Goal: Task Accomplishment & Management: Manage account settings

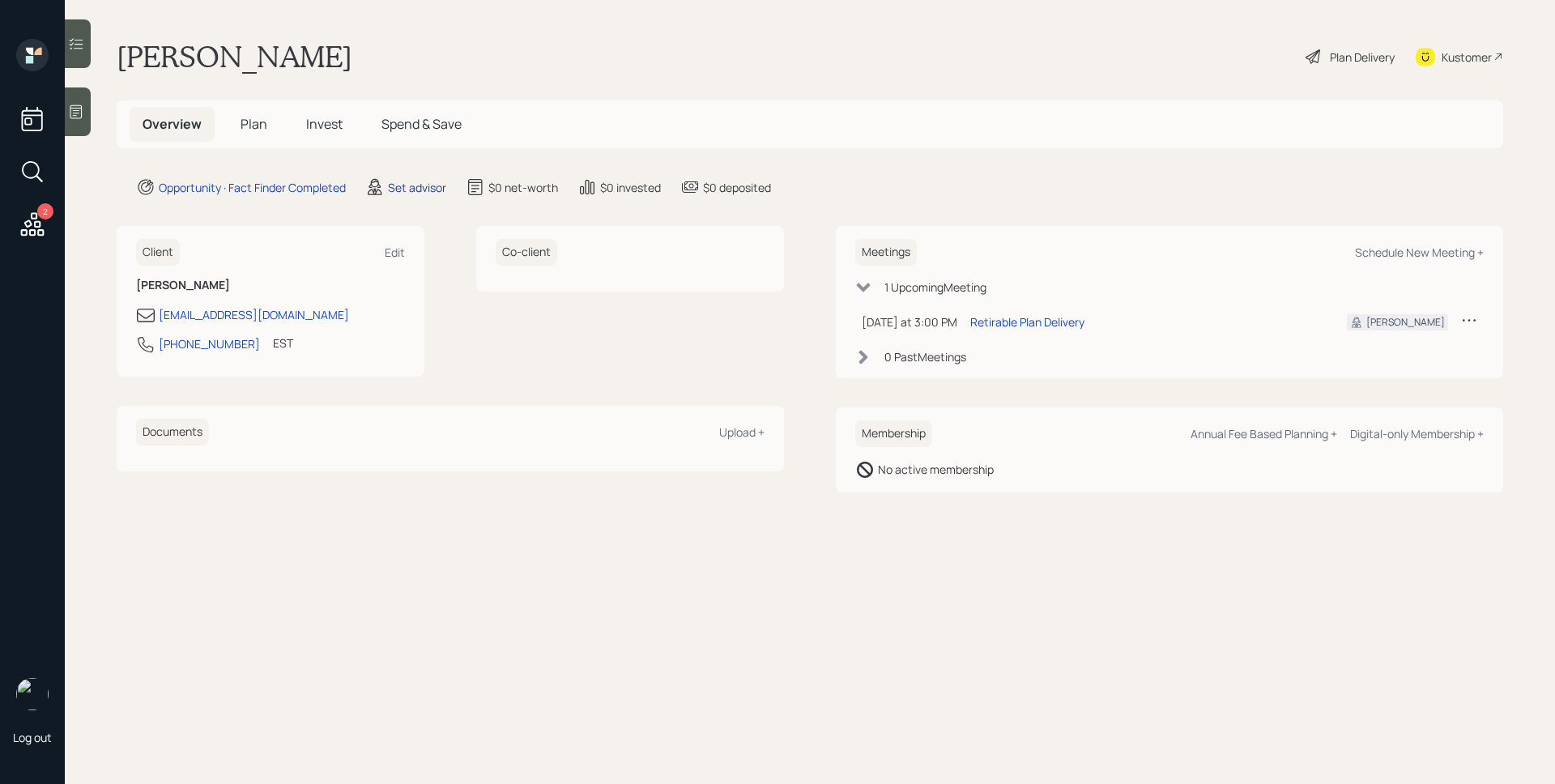
click at [413, 195] on div "Set advisor" at bounding box center [417, 187] width 59 height 17
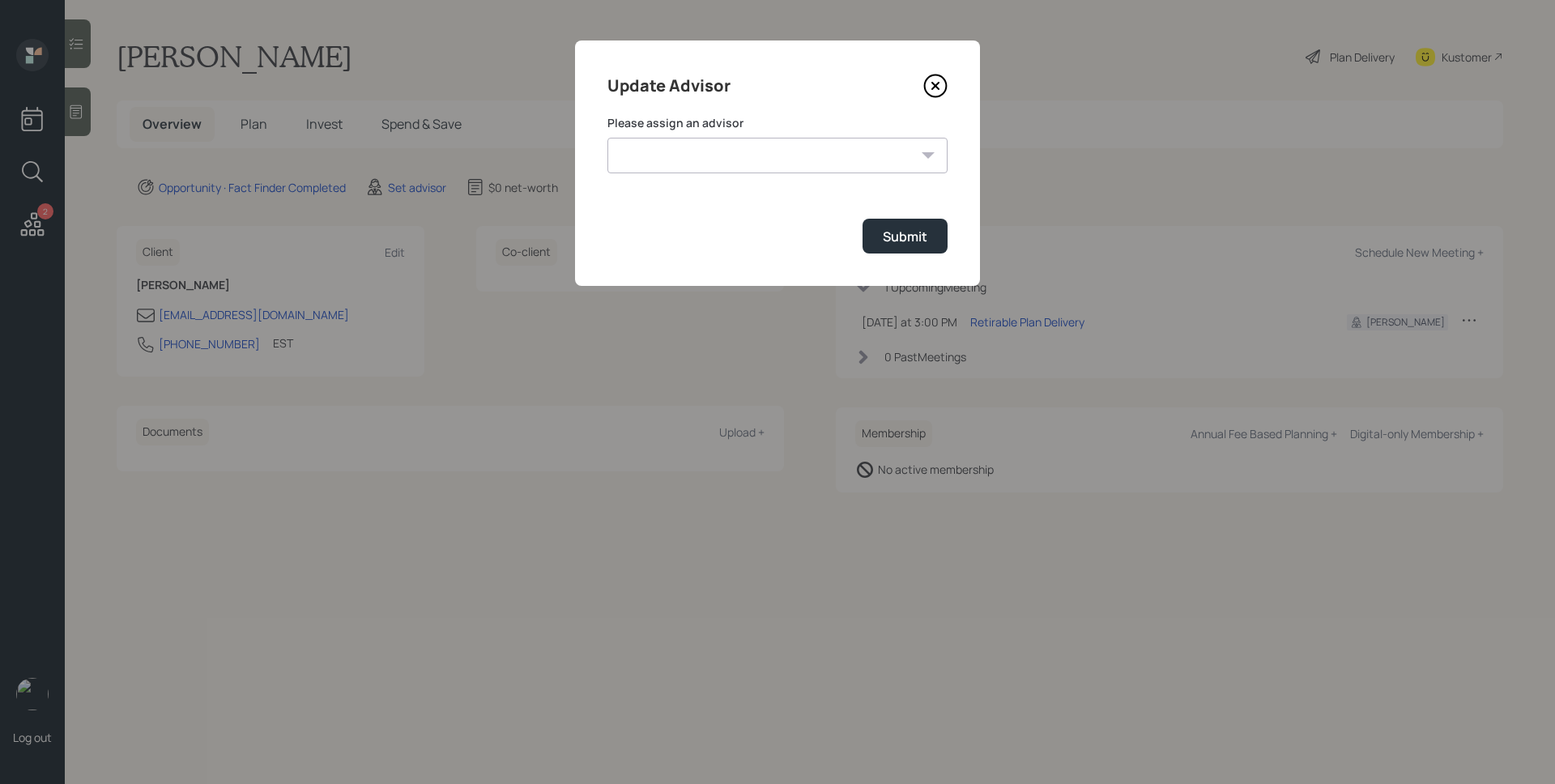
click at [742, 160] on select "[PERSON_NAME] [PERSON_NAME] [PERSON_NAME] End [PERSON_NAME] [PERSON_NAME] [PERS…" at bounding box center [777, 156] width 341 height 36
select select "d946c976-65aa-4529-ac9d-02c4f1114fc0"
click at [607, 138] on select "[PERSON_NAME] [PERSON_NAME] [PERSON_NAME] End [PERSON_NAME] [PERSON_NAME] [PERS…" at bounding box center [777, 156] width 341 height 36
click at [886, 250] on button "Submit" at bounding box center [905, 236] width 85 height 35
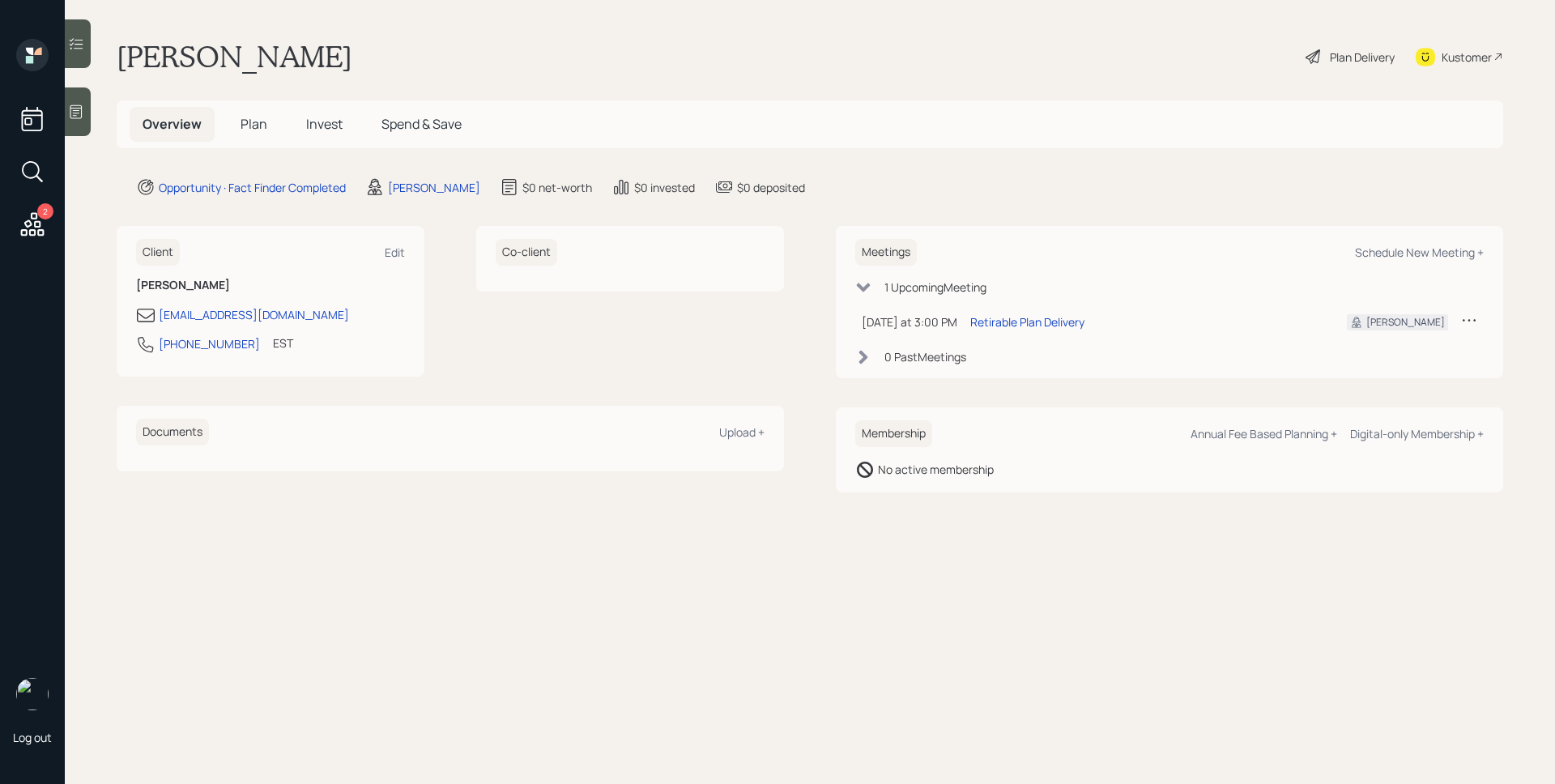
click at [264, 131] on span "Plan" at bounding box center [254, 124] width 27 height 18
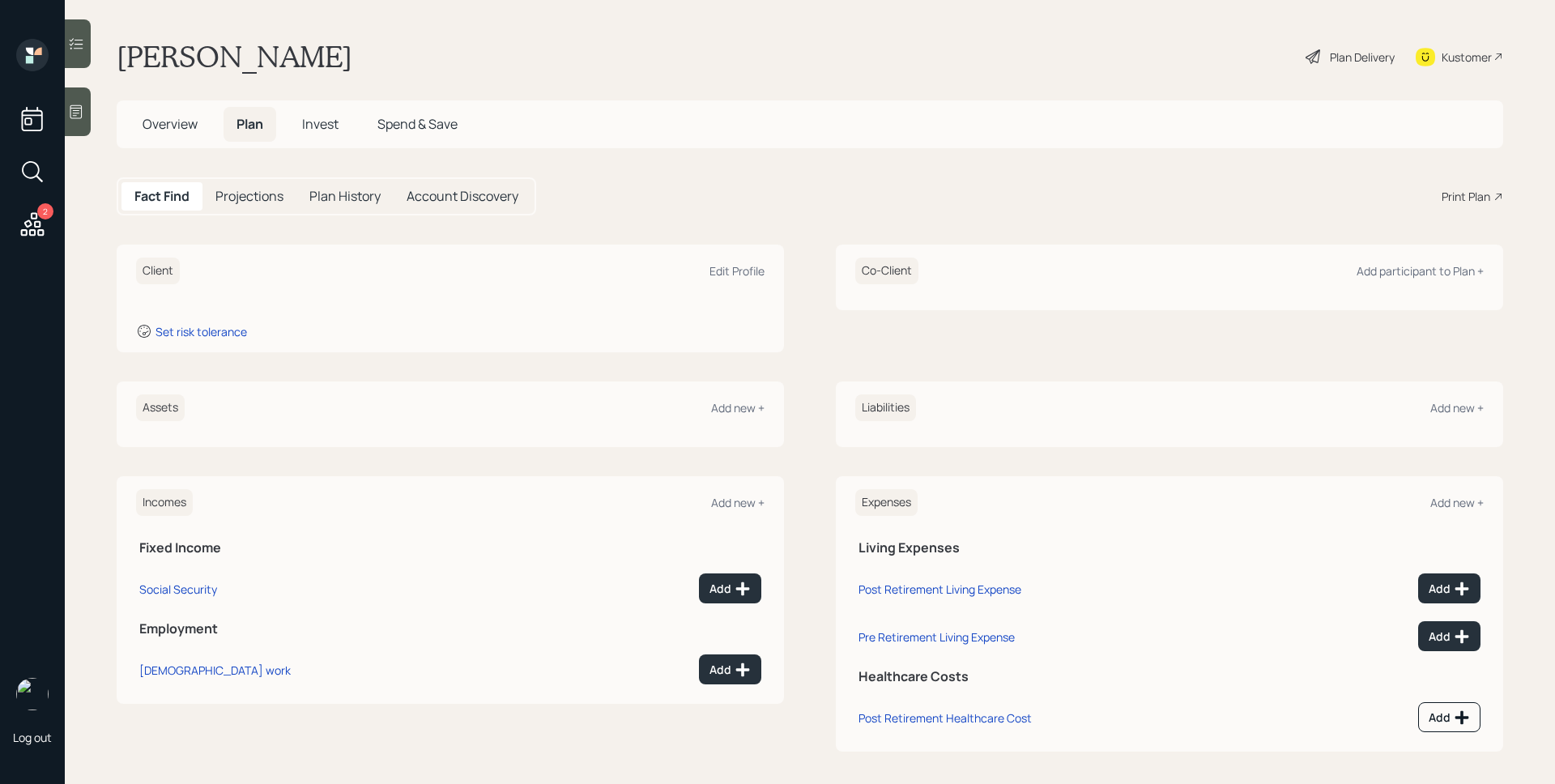
click at [88, 109] on div at bounding box center [77, 111] width 26 height 49
